Goal: Information Seeking & Learning: Learn about a topic

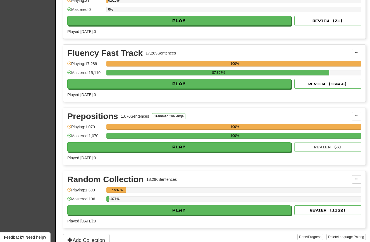
scroll to position [224, 0]
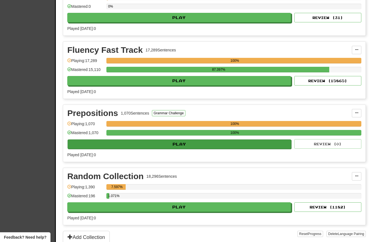
click at [97, 149] on button "Play" at bounding box center [180, 143] width 224 height 9
select select "**"
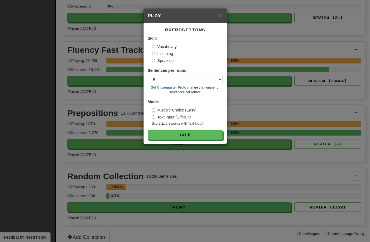
click at [152, 51] on label "Listening" at bounding box center [162, 54] width 21 height 6
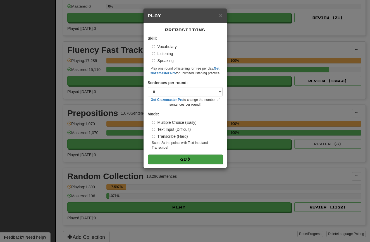
click at [165, 157] on button "Go" at bounding box center [185, 158] width 75 height 9
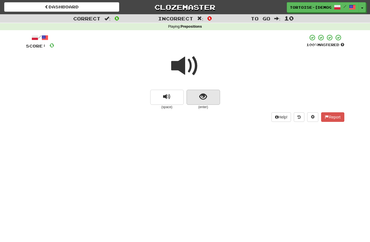
click at [202, 95] on span "show sentence" at bounding box center [203, 97] width 8 height 8
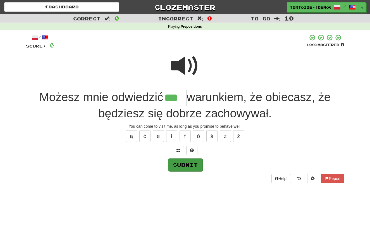
type input "***"
click at [193, 165] on button "Submit" at bounding box center [185, 164] width 35 height 13
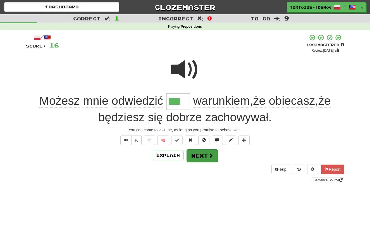
click at [195, 154] on button "Next" at bounding box center [202, 155] width 31 height 13
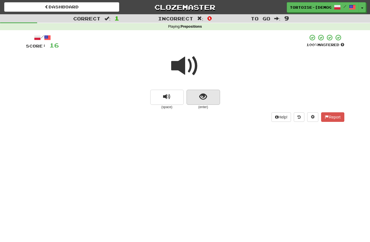
click at [194, 97] on button "show sentence" at bounding box center [204, 97] width 34 height 15
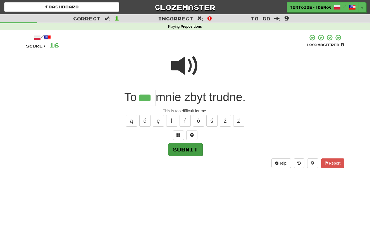
type input "***"
click at [178, 146] on button "Submit" at bounding box center [185, 149] width 35 height 13
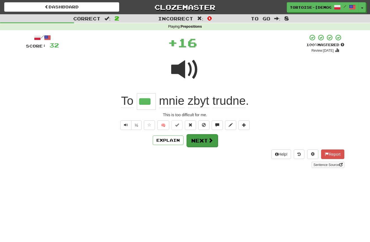
click at [206, 136] on button "Next" at bounding box center [202, 140] width 31 height 13
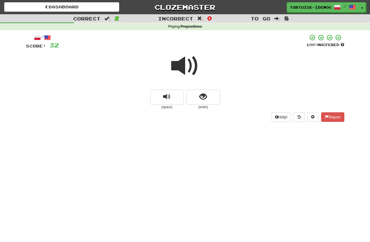
scroll to position [0, 0]
click at [205, 93] on span "show sentence" at bounding box center [203, 97] width 8 height 8
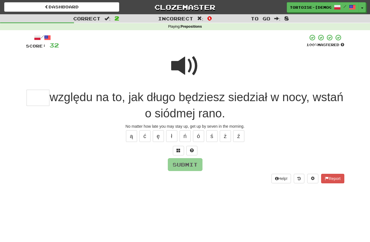
scroll to position [0, 0]
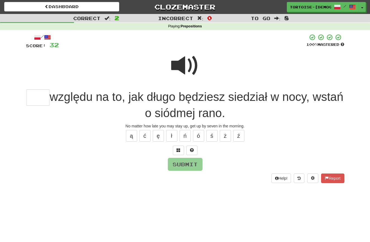
click at [180, 68] on span at bounding box center [185, 66] width 28 height 28
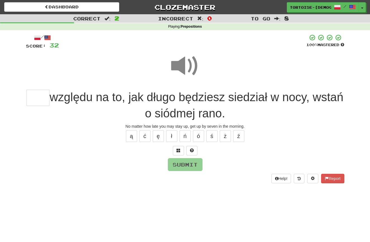
click at [46, 97] on input "text" at bounding box center [38, 98] width 23 height 16
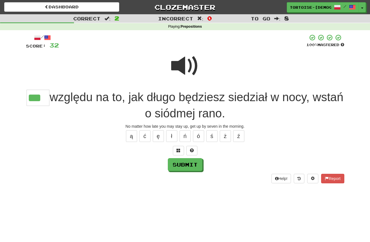
scroll to position [0, 0]
click at [177, 164] on button "Submit" at bounding box center [185, 164] width 35 height 13
type input "***"
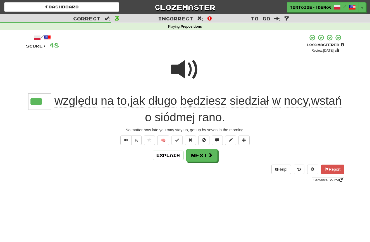
click at [197, 156] on button "Next" at bounding box center [201, 155] width 31 height 13
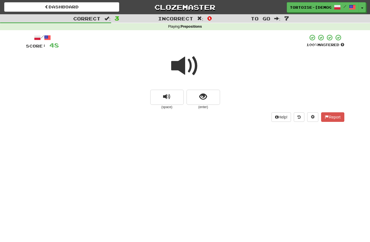
click at [183, 68] on span at bounding box center [185, 66] width 28 height 28
click at [196, 95] on button "show sentence" at bounding box center [204, 97] width 34 height 15
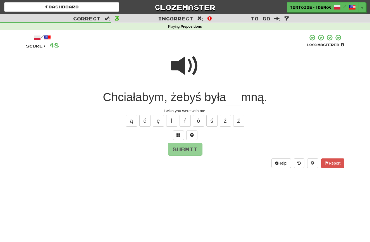
click at [230, 100] on input "text" at bounding box center [233, 98] width 15 height 16
type input "**"
click at [190, 145] on button "Submit" at bounding box center [185, 149] width 35 height 13
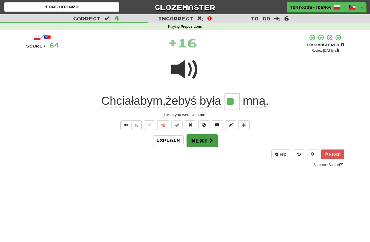
click at [200, 143] on button "Next" at bounding box center [202, 140] width 31 height 13
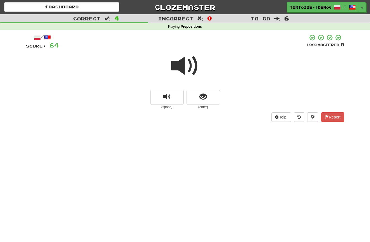
click at [181, 68] on span at bounding box center [185, 66] width 28 height 28
click at [203, 96] on span "show sentence" at bounding box center [203, 97] width 8 height 8
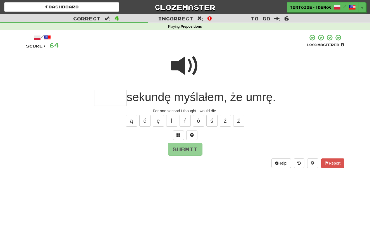
click at [182, 71] on span at bounding box center [185, 66] width 28 height 28
click at [103, 97] on input "text" at bounding box center [110, 98] width 32 height 16
click at [187, 148] on button "Submit" at bounding box center [185, 149] width 35 height 13
type input "*****"
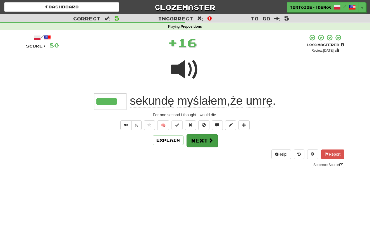
click at [194, 140] on button "Next" at bounding box center [202, 140] width 31 height 13
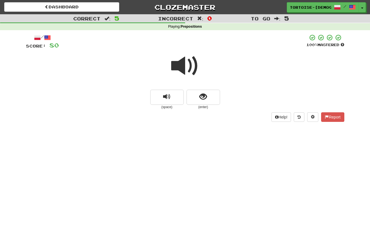
click at [182, 67] on span at bounding box center [185, 66] width 28 height 28
click at [204, 97] on span "show sentence" at bounding box center [203, 97] width 8 height 8
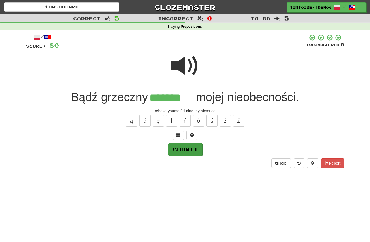
type input "*******"
click at [184, 148] on button "Submit" at bounding box center [185, 149] width 35 height 13
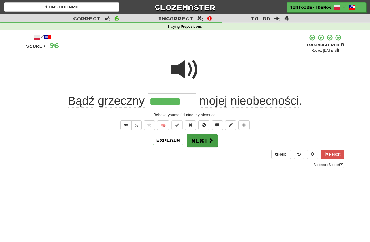
click at [199, 138] on button "Next" at bounding box center [202, 140] width 31 height 13
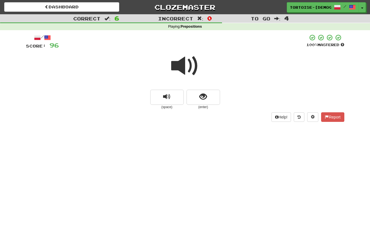
click at [183, 67] on span at bounding box center [185, 66] width 28 height 28
click at [200, 96] on span "show sentence" at bounding box center [203, 97] width 8 height 8
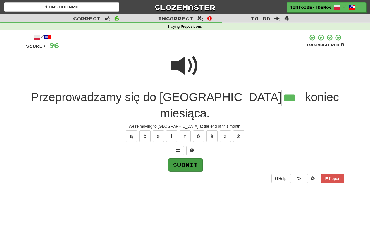
type input "***"
click at [175, 158] on button "Submit" at bounding box center [185, 164] width 35 height 13
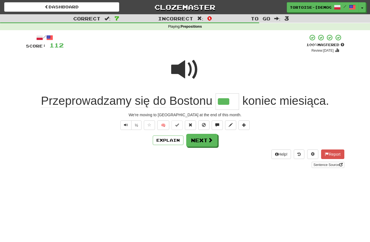
click at [195, 140] on button "Next" at bounding box center [201, 140] width 31 height 13
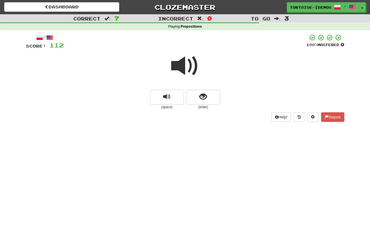
click at [183, 68] on span at bounding box center [185, 66] width 28 height 28
click at [207, 98] on button "show sentence" at bounding box center [204, 97] width 34 height 15
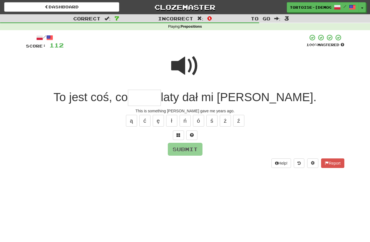
click at [183, 71] on span at bounding box center [185, 66] width 28 height 28
click at [161, 96] on input "text" at bounding box center [144, 98] width 33 height 16
type input "*****"
click at [180, 144] on button "Submit" at bounding box center [185, 149] width 35 height 13
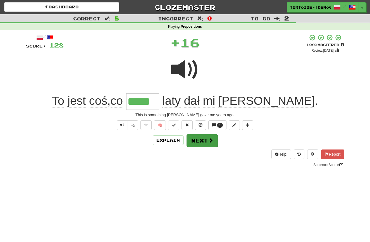
click at [195, 141] on button "Next" at bounding box center [202, 140] width 31 height 13
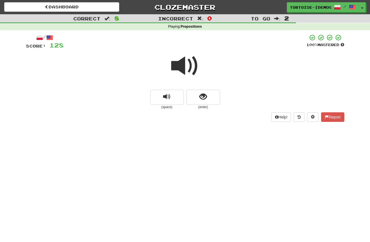
click at [184, 71] on span at bounding box center [185, 66] width 28 height 28
click at [201, 99] on span "show sentence" at bounding box center [203, 97] width 8 height 8
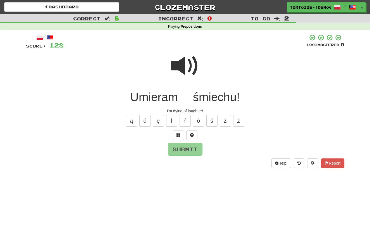
type input "*"
type input "**"
click at [178, 147] on button "Submit" at bounding box center [185, 149] width 35 height 13
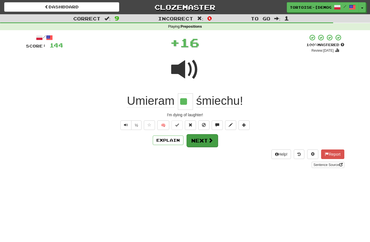
click at [190, 138] on button "Next" at bounding box center [202, 140] width 31 height 13
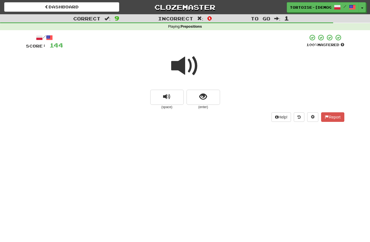
click at [183, 70] on span at bounding box center [185, 66] width 28 height 28
click at [199, 98] on button "show sentence" at bounding box center [204, 97] width 34 height 15
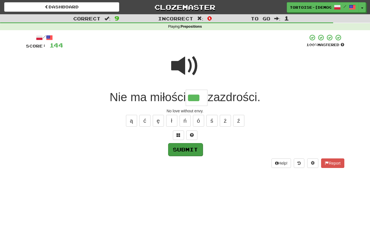
type input "***"
click at [189, 143] on button "Submit" at bounding box center [185, 149] width 35 height 13
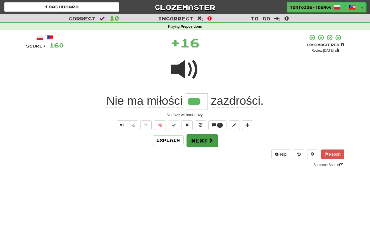
click at [193, 141] on button "Next" at bounding box center [202, 140] width 31 height 13
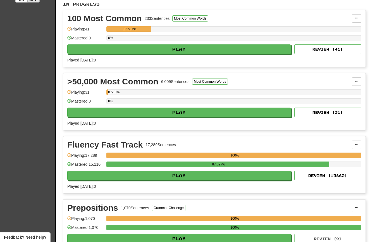
scroll to position [133, 0]
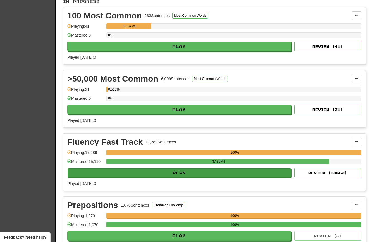
click at [159, 176] on button "Play" at bounding box center [180, 172] width 224 height 9
select select "**"
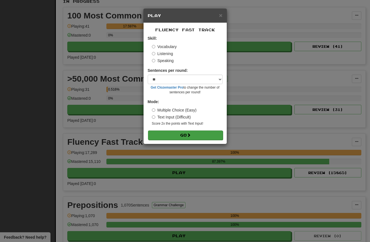
click at [186, 132] on button "Go" at bounding box center [185, 134] width 75 height 9
click at [125, 172] on div "× Play Fluency Fast Track Skill: Vocabulary Listening Speaking Sentences per ro…" at bounding box center [185, 121] width 370 height 242
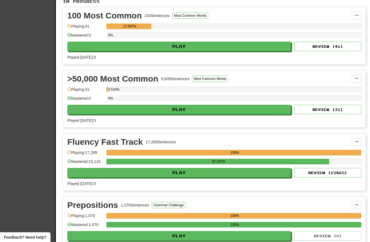
click at [125, 175] on button "Play" at bounding box center [179, 172] width 224 height 9
select select "**"
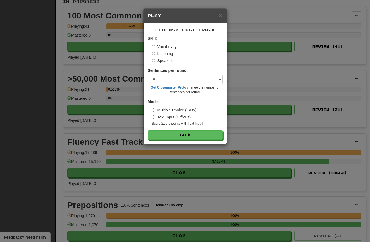
click at [124, 177] on div "× Play Fluency Fast Track Skill: Vocabulary Listening Speaking Sentences per ro…" at bounding box center [185, 121] width 370 height 242
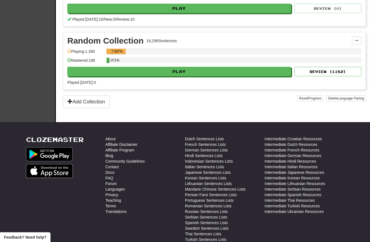
scroll to position [365, 0]
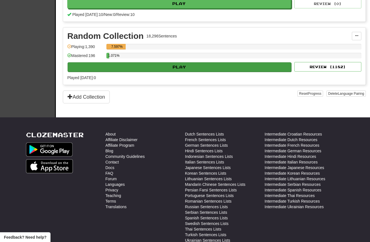
click at [116, 70] on button "Play" at bounding box center [180, 66] width 224 height 9
select select "**"
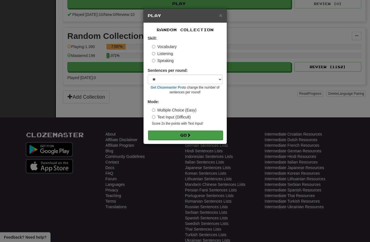
click at [169, 131] on button "Go" at bounding box center [185, 134] width 75 height 9
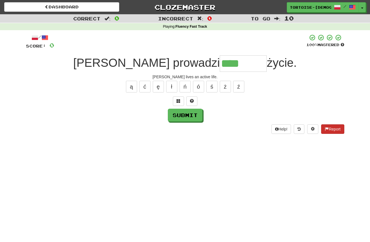
click at [330, 128] on button "Report" at bounding box center [332, 128] width 23 height 9
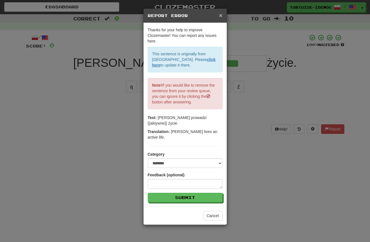
click at [219, 12] on div "× Report Error" at bounding box center [185, 16] width 83 height 14
click at [221, 14] on span "×" at bounding box center [220, 15] width 3 height 6
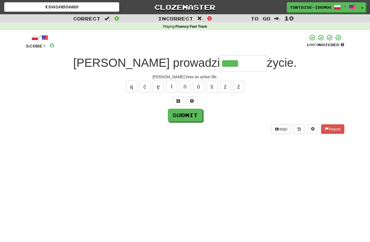
click at [220, 63] on input "****" at bounding box center [243, 63] width 47 height 16
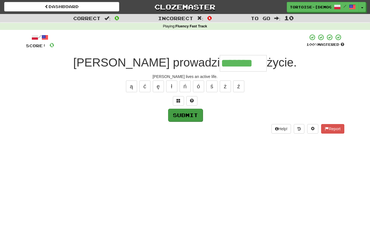
type input "*******"
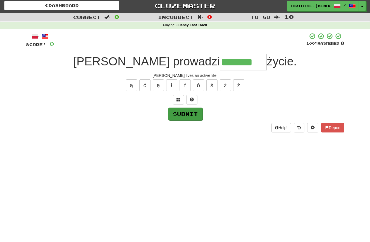
click at [193, 114] on button "Submit" at bounding box center [185, 113] width 35 height 13
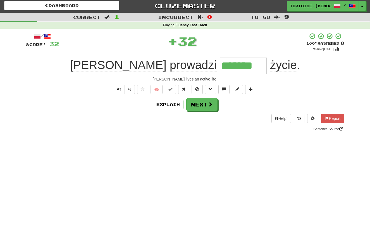
scroll to position [1, 0]
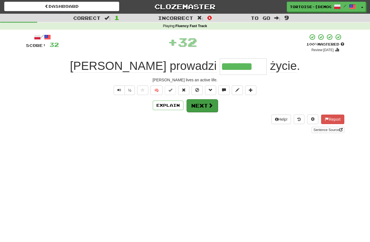
click at [205, 102] on button "Next" at bounding box center [202, 105] width 31 height 13
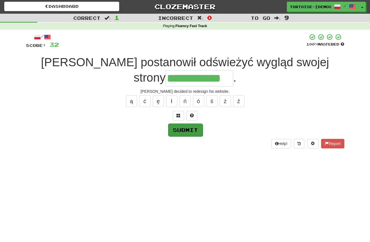
type input "**********"
click at [185, 128] on button "Submit" at bounding box center [185, 129] width 35 height 13
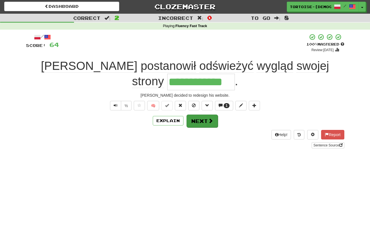
click at [197, 123] on button "Next" at bounding box center [202, 120] width 31 height 13
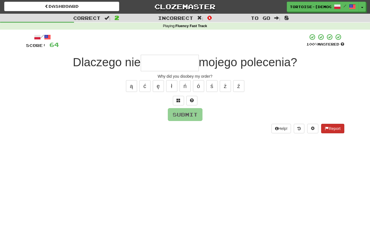
click at [330, 129] on button "Report" at bounding box center [332, 128] width 23 height 9
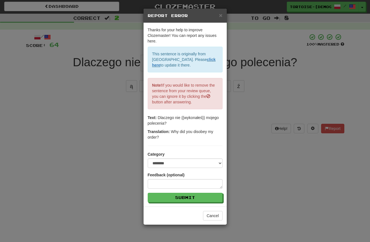
click at [222, 14] on span "×" at bounding box center [220, 15] width 3 height 6
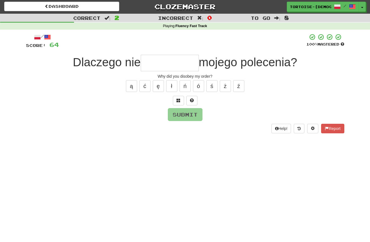
click at [171, 61] on input "text" at bounding box center [170, 63] width 58 height 16
click at [173, 86] on button "ł" at bounding box center [171, 86] width 11 height 12
drag, startPoint x: 213, startPoint y: 88, endPoint x: 209, endPoint y: 95, distance: 8.2
click at [213, 88] on button "ś" at bounding box center [211, 86] width 11 height 12
type input "*********"
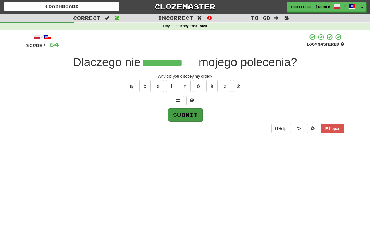
click at [191, 115] on button "Submit" at bounding box center [185, 114] width 35 height 13
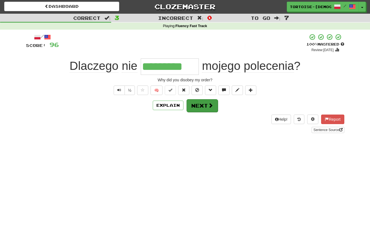
scroll to position [1, 0]
click at [202, 105] on button "Next" at bounding box center [202, 105] width 31 height 13
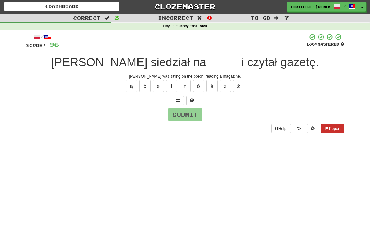
scroll to position [1, 0]
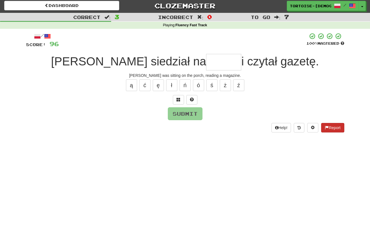
click at [328, 126] on button "Report" at bounding box center [332, 127] width 23 height 9
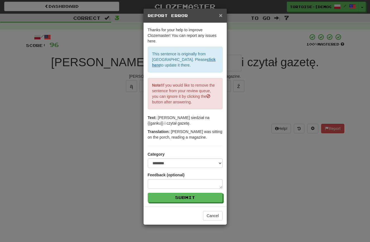
click at [222, 16] on span "×" at bounding box center [220, 15] width 3 height 6
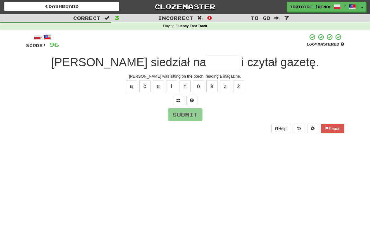
click at [206, 60] on input "text" at bounding box center [223, 63] width 35 height 16
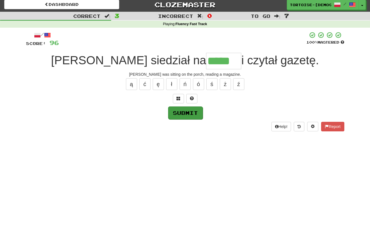
type input "*****"
click at [185, 111] on button "Submit" at bounding box center [185, 112] width 35 height 13
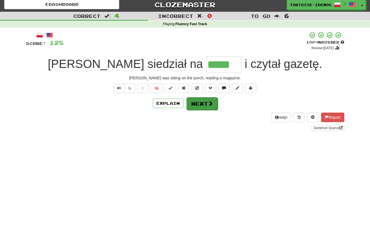
click at [195, 107] on button "Next" at bounding box center [202, 103] width 31 height 13
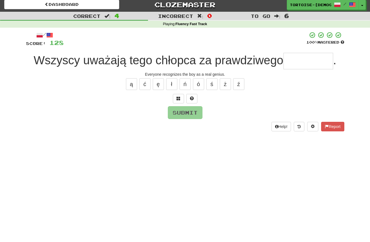
type input "*"
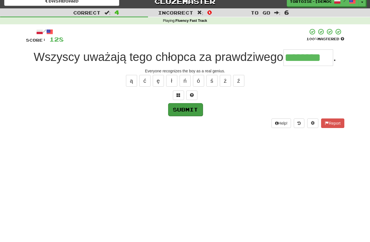
scroll to position [6, 0]
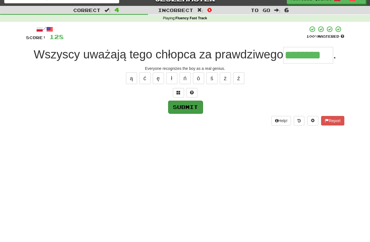
type input "********"
click at [176, 110] on button "Submit" at bounding box center [185, 106] width 35 height 13
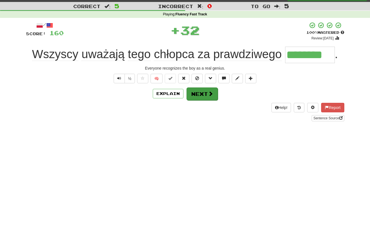
scroll to position [13, 0]
click at [203, 93] on button "Next" at bounding box center [202, 93] width 31 height 13
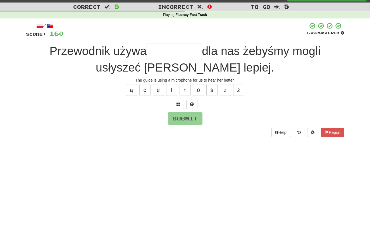
scroll to position [11, 0]
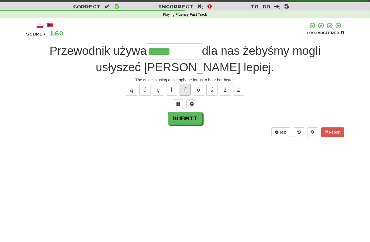
click at [183, 90] on button "ń" at bounding box center [185, 90] width 11 height 12
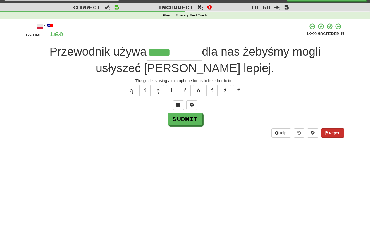
click at [336, 131] on button "Report" at bounding box center [332, 132] width 23 height 9
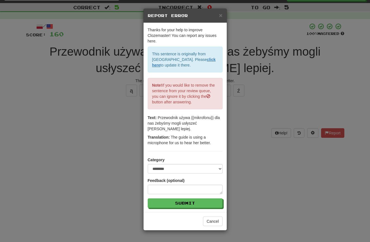
drag, startPoint x: 220, startPoint y: 16, endPoint x: 220, endPoint y: 21, distance: 5.0
click at [220, 16] on span "×" at bounding box center [220, 15] width 3 height 6
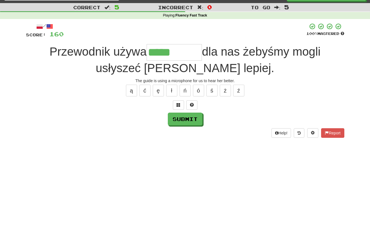
click at [190, 54] on input "*****" at bounding box center [174, 52] width 55 height 16
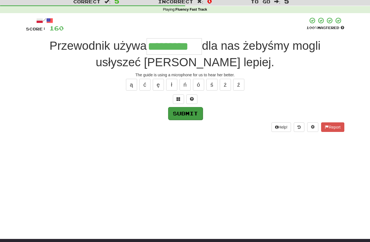
scroll to position [19, 0]
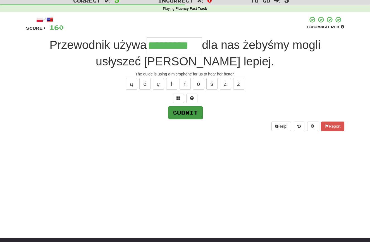
type input "*********"
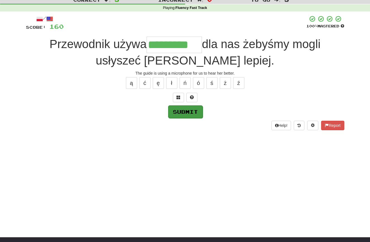
click at [185, 108] on button "Submit" at bounding box center [185, 111] width 35 height 13
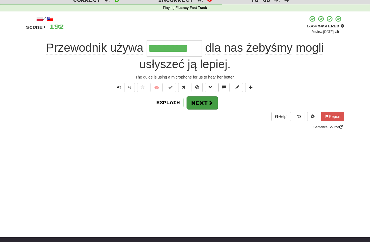
click at [203, 102] on button "Next" at bounding box center [202, 102] width 31 height 13
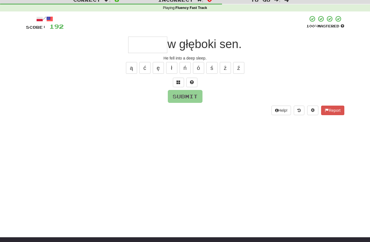
type input "*"
click at [328, 109] on button "Report" at bounding box center [332, 110] width 23 height 9
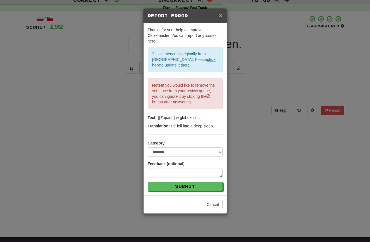
click at [221, 16] on span "×" at bounding box center [220, 15] width 3 height 6
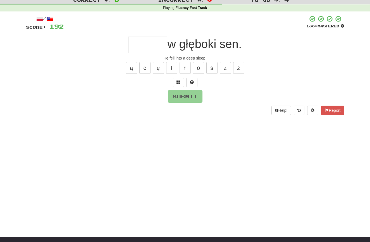
click at [154, 44] on input "text" at bounding box center [147, 45] width 39 height 16
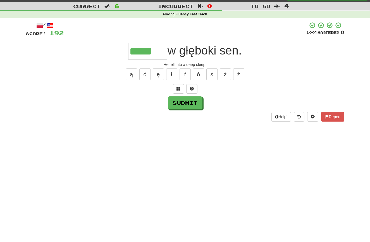
scroll to position [11, 0]
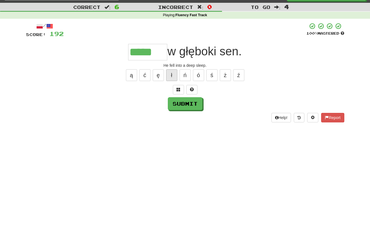
click at [171, 72] on button "ł" at bounding box center [171, 75] width 11 height 12
click at [181, 106] on button "Submit" at bounding box center [185, 103] width 35 height 13
type input "******"
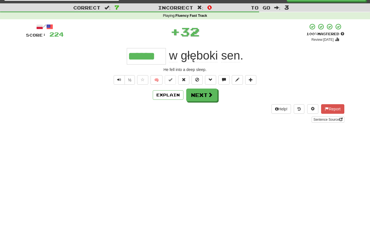
scroll to position [10, 0]
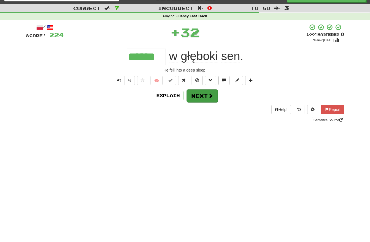
click at [204, 97] on button "Next" at bounding box center [202, 95] width 31 height 13
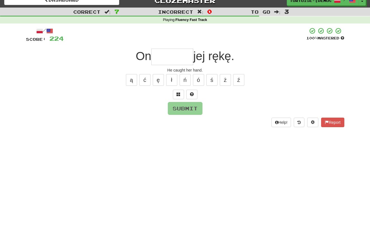
scroll to position [6, 0]
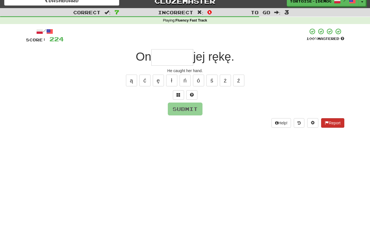
click at [331, 123] on button "Report" at bounding box center [332, 122] width 23 height 9
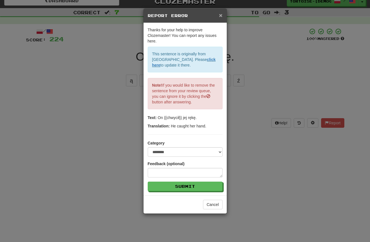
click at [221, 15] on span "×" at bounding box center [220, 15] width 3 height 6
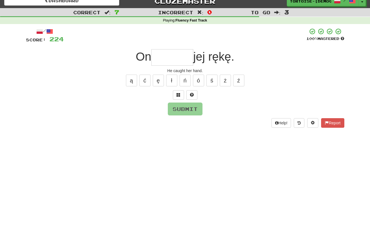
click at [177, 59] on input "text" at bounding box center [172, 57] width 42 height 16
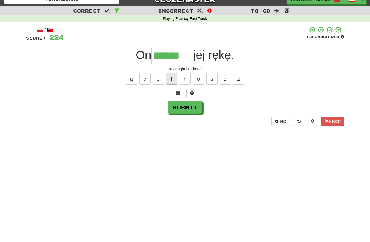
click at [172, 77] on button "ł" at bounding box center [171, 79] width 11 height 12
type input "*******"
click at [185, 109] on button "Submit" at bounding box center [185, 107] width 35 height 13
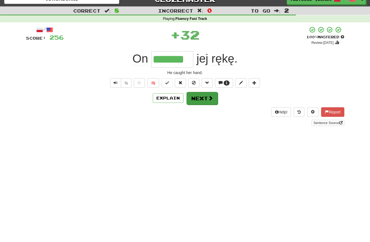
click at [200, 98] on button "Next" at bounding box center [202, 98] width 31 height 13
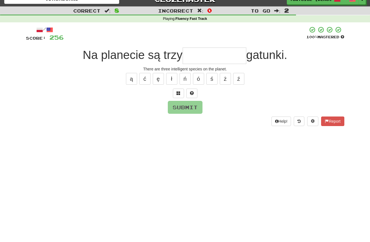
scroll to position [11, 0]
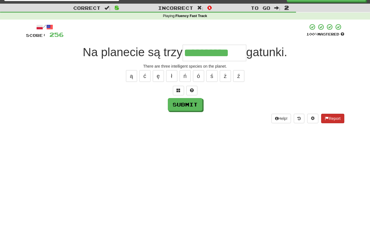
click at [340, 117] on button "Report" at bounding box center [332, 118] width 23 height 9
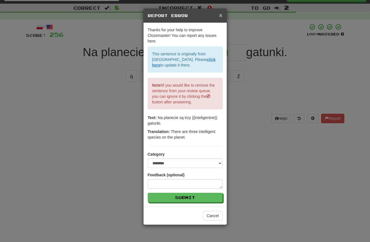
click at [221, 14] on span "×" at bounding box center [220, 15] width 3 height 6
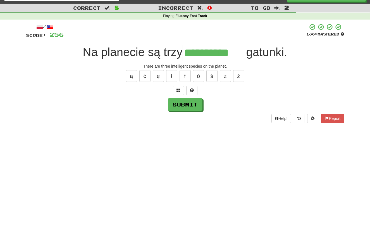
click at [236, 53] on input "**********" at bounding box center [215, 53] width 64 height 16
type input "**********"
click at [186, 103] on button "Submit" at bounding box center [185, 104] width 35 height 13
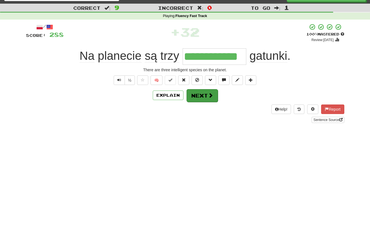
click at [194, 99] on button "Next" at bounding box center [202, 95] width 31 height 13
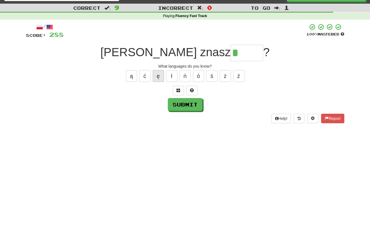
click at [159, 75] on button "ę" at bounding box center [158, 76] width 11 height 12
type input "******"
click at [177, 102] on button "Submit" at bounding box center [185, 104] width 35 height 13
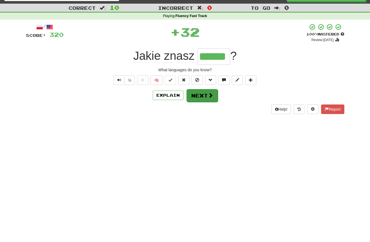
click at [195, 97] on button "Next" at bounding box center [202, 95] width 31 height 13
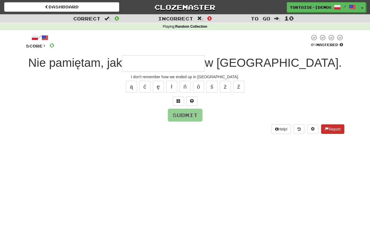
click at [328, 127] on button "Report" at bounding box center [332, 128] width 23 height 9
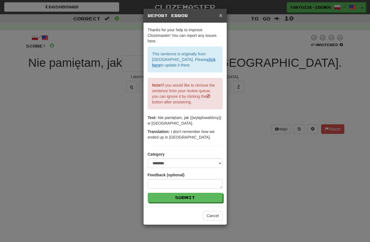
click at [219, 14] on span "×" at bounding box center [220, 15] width 3 height 6
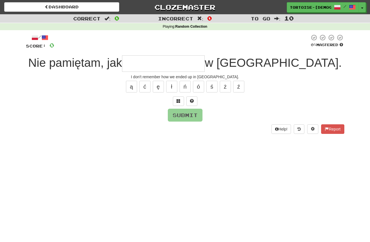
click at [178, 66] on input "text" at bounding box center [163, 63] width 83 height 16
click at [128, 85] on button "ą" at bounding box center [131, 87] width 11 height 12
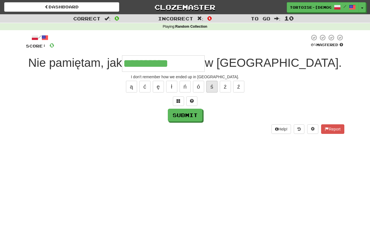
click at [210, 87] on button "ś" at bounding box center [211, 87] width 11 height 12
type input "**********"
click at [188, 112] on button "Submit" at bounding box center [185, 115] width 35 height 13
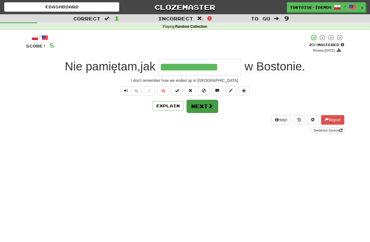
click at [197, 105] on button "Next" at bounding box center [202, 106] width 31 height 13
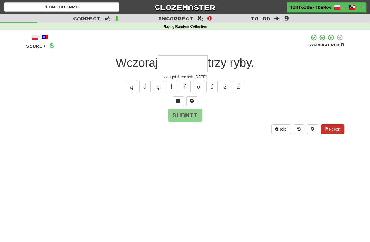
click at [330, 126] on button "Report" at bounding box center [332, 128] width 23 height 9
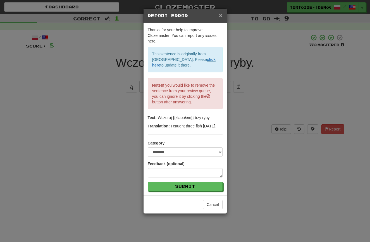
click at [221, 12] on span "×" at bounding box center [220, 15] width 3 height 6
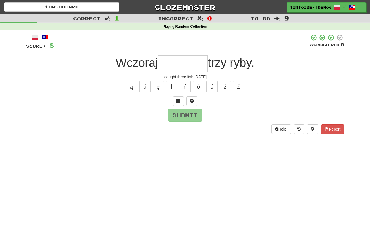
click at [166, 62] on input "text" at bounding box center [183, 63] width 50 height 16
click at [172, 89] on button "ł" at bounding box center [171, 87] width 11 height 12
click at [171, 87] on button "ł" at bounding box center [171, 87] width 11 height 12
type input "********"
click at [190, 113] on button "Submit" at bounding box center [185, 115] width 35 height 13
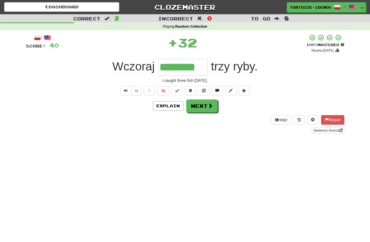
click at [200, 108] on button "Next" at bounding box center [201, 105] width 31 height 13
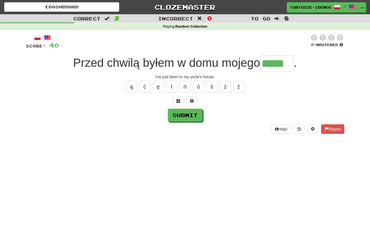
scroll to position [0, 0]
type input "*****"
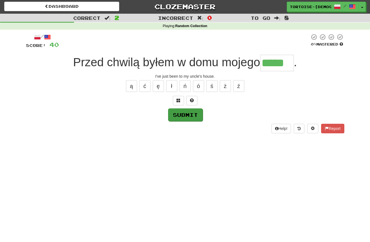
click at [180, 111] on button "Submit" at bounding box center [185, 114] width 35 height 13
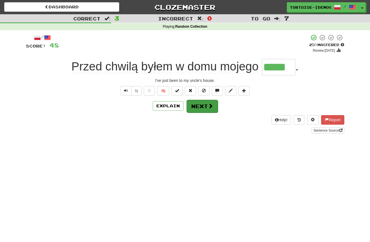
click at [202, 106] on button "Next" at bounding box center [202, 106] width 31 height 13
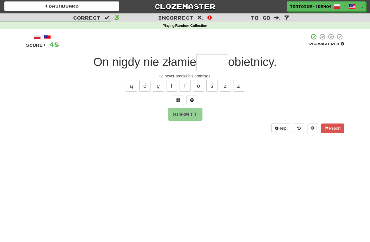
type input "*"
click at [333, 126] on button "Report" at bounding box center [332, 127] width 23 height 9
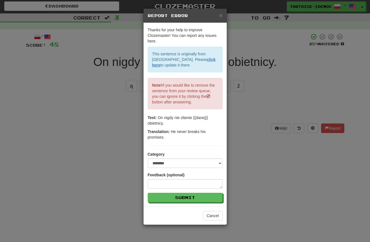
click at [220, 14] on span "×" at bounding box center [220, 15] width 3 height 6
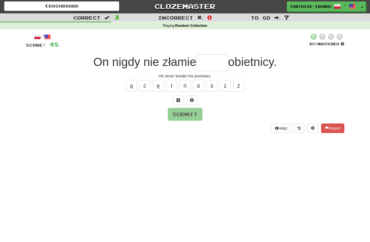
click at [219, 63] on input "text" at bounding box center [212, 62] width 32 height 16
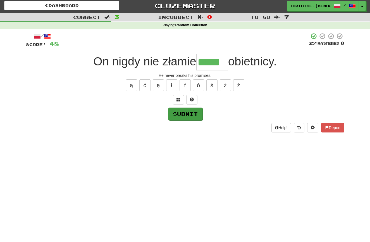
type input "*****"
click at [188, 112] on button "Submit" at bounding box center [185, 113] width 35 height 13
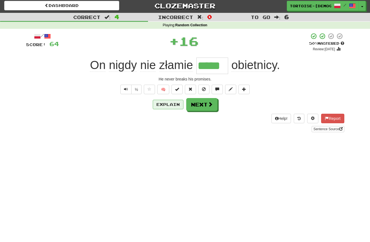
click at [158, 103] on button "Explain" at bounding box center [168, 104] width 31 height 9
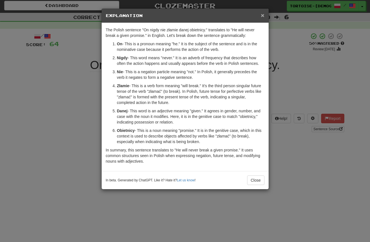
click at [262, 14] on span "×" at bounding box center [262, 15] width 3 height 6
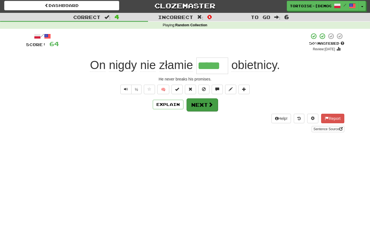
click at [199, 103] on button "Next" at bounding box center [202, 104] width 31 height 13
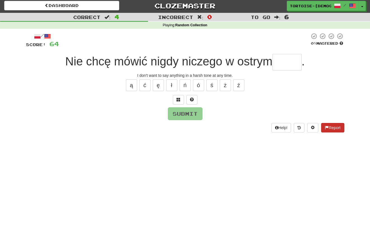
click at [329, 126] on button "Report" at bounding box center [332, 127] width 23 height 9
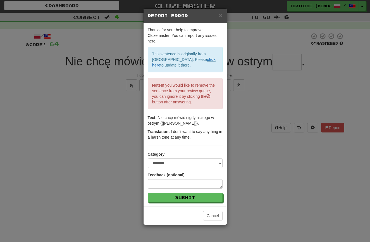
click at [220, 15] on span "×" at bounding box center [220, 15] width 3 height 6
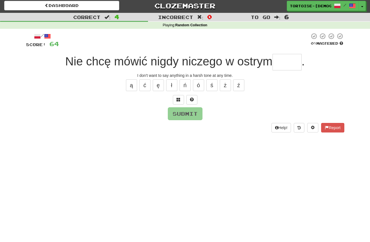
click at [285, 62] on input "text" at bounding box center [287, 62] width 29 height 16
type input "*****"
click at [184, 113] on button "Submit" at bounding box center [185, 113] width 35 height 13
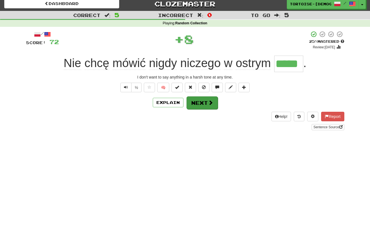
scroll to position [3, 0]
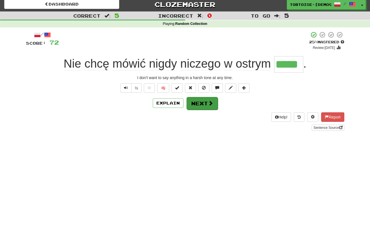
click at [206, 106] on button "Next" at bounding box center [202, 103] width 31 height 13
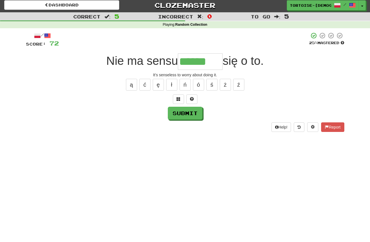
scroll to position [7, 0]
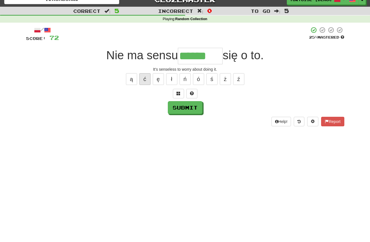
click at [144, 78] on button "ć" at bounding box center [144, 79] width 11 height 12
type input "*******"
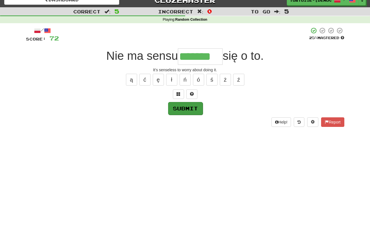
scroll to position [8, 0]
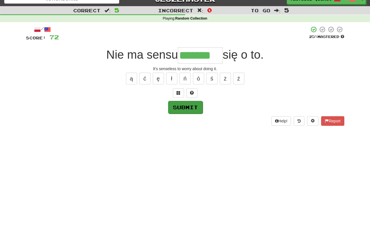
click at [191, 109] on button "Submit" at bounding box center [185, 107] width 35 height 13
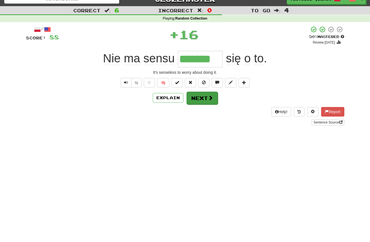
click at [204, 99] on button "Next" at bounding box center [202, 98] width 31 height 13
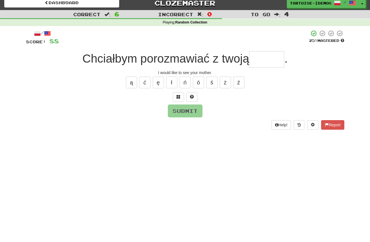
scroll to position [4, 0]
click at [131, 82] on button "ą" at bounding box center [131, 83] width 11 height 12
type input "*****"
click at [177, 112] on button "Submit" at bounding box center [185, 111] width 35 height 13
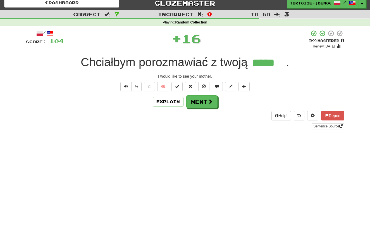
scroll to position [6, 0]
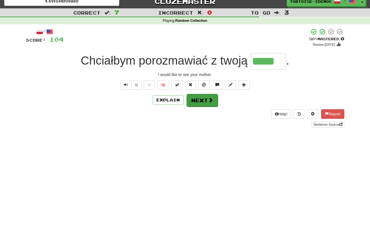
click at [205, 101] on button "Next" at bounding box center [202, 100] width 31 height 13
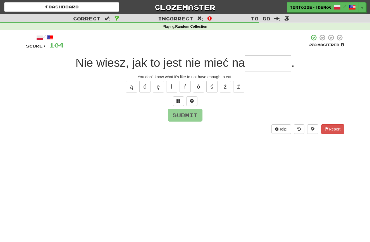
scroll to position [0, 0]
type input "********"
click at [187, 115] on button "Submit" at bounding box center [185, 115] width 35 height 13
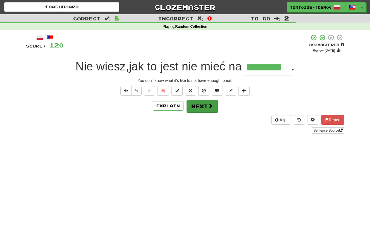
click at [199, 107] on button "Next" at bounding box center [202, 106] width 31 height 13
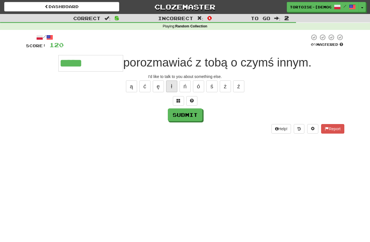
scroll to position [1, 0]
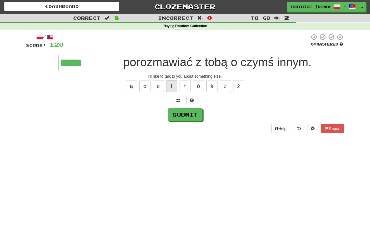
click at [172, 87] on button "ł" at bounding box center [171, 86] width 11 height 12
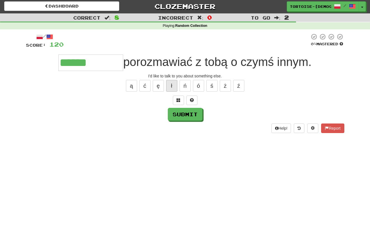
scroll to position [1, 0]
click at [181, 115] on button "Submit" at bounding box center [185, 114] width 35 height 13
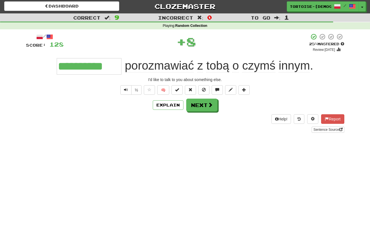
type input "**********"
click at [195, 104] on button "Next" at bounding box center [202, 105] width 31 height 13
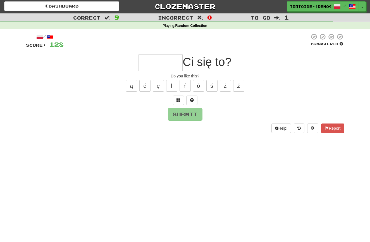
type input "*"
click at [187, 115] on button "Submit" at bounding box center [185, 114] width 35 height 13
type input "******"
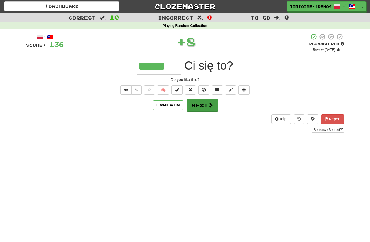
click at [201, 107] on button "Next" at bounding box center [202, 105] width 31 height 13
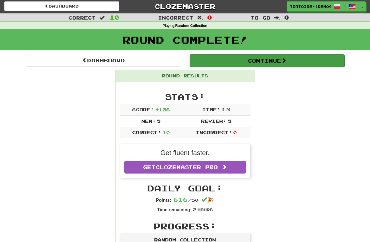
click at [206, 58] on button "Continue" at bounding box center [267, 60] width 155 height 13
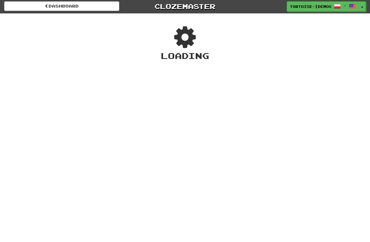
scroll to position [0, 0]
